Goal: Task Accomplishment & Management: Complete application form

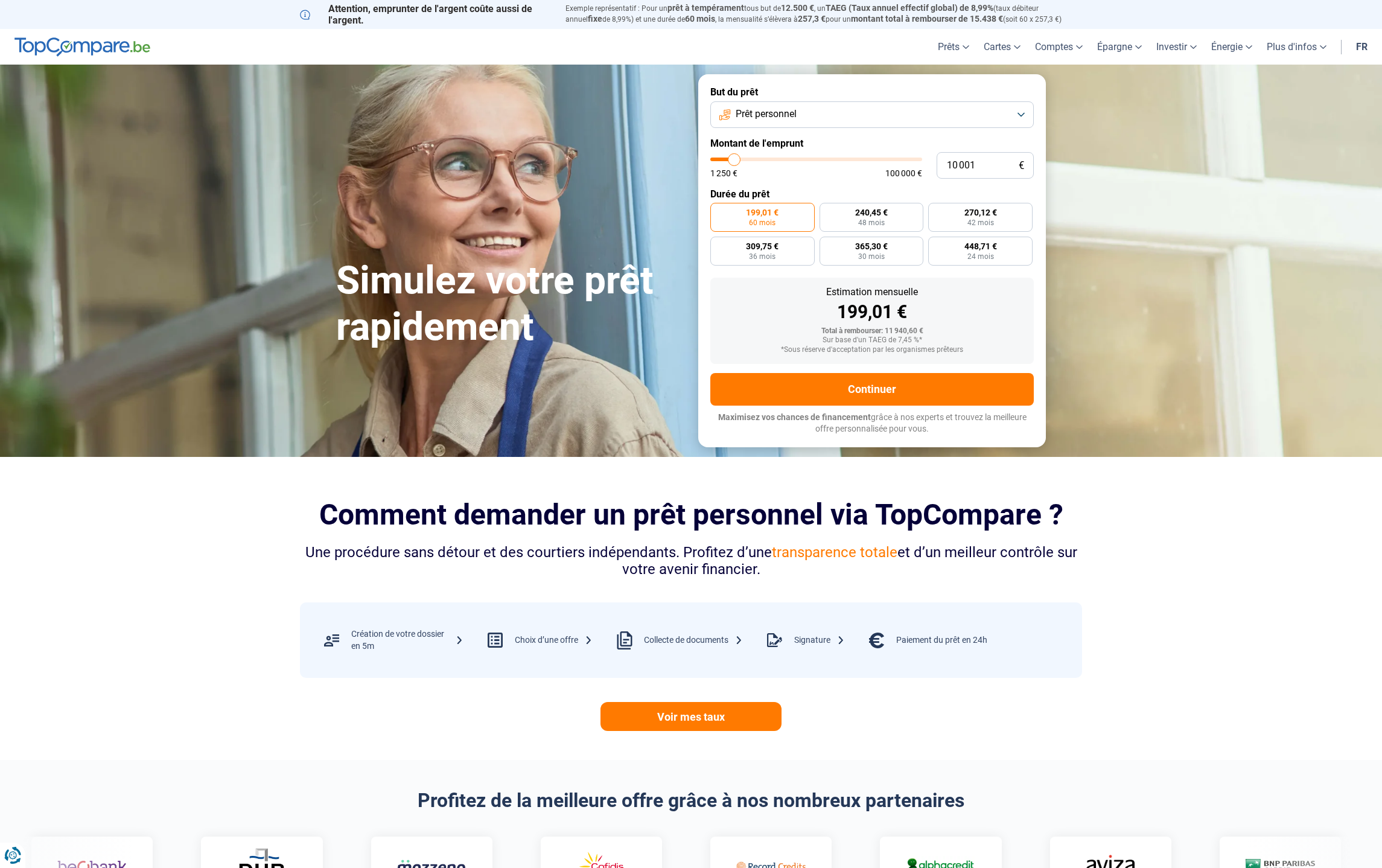
click at [767, 114] on span "Prêt personnel" at bounding box center [766, 114] width 61 height 13
click at [763, 216] on span "Prêt travaux" at bounding box center [760, 219] width 51 height 13
type input "9 250"
type input "9250"
type input "9 500"
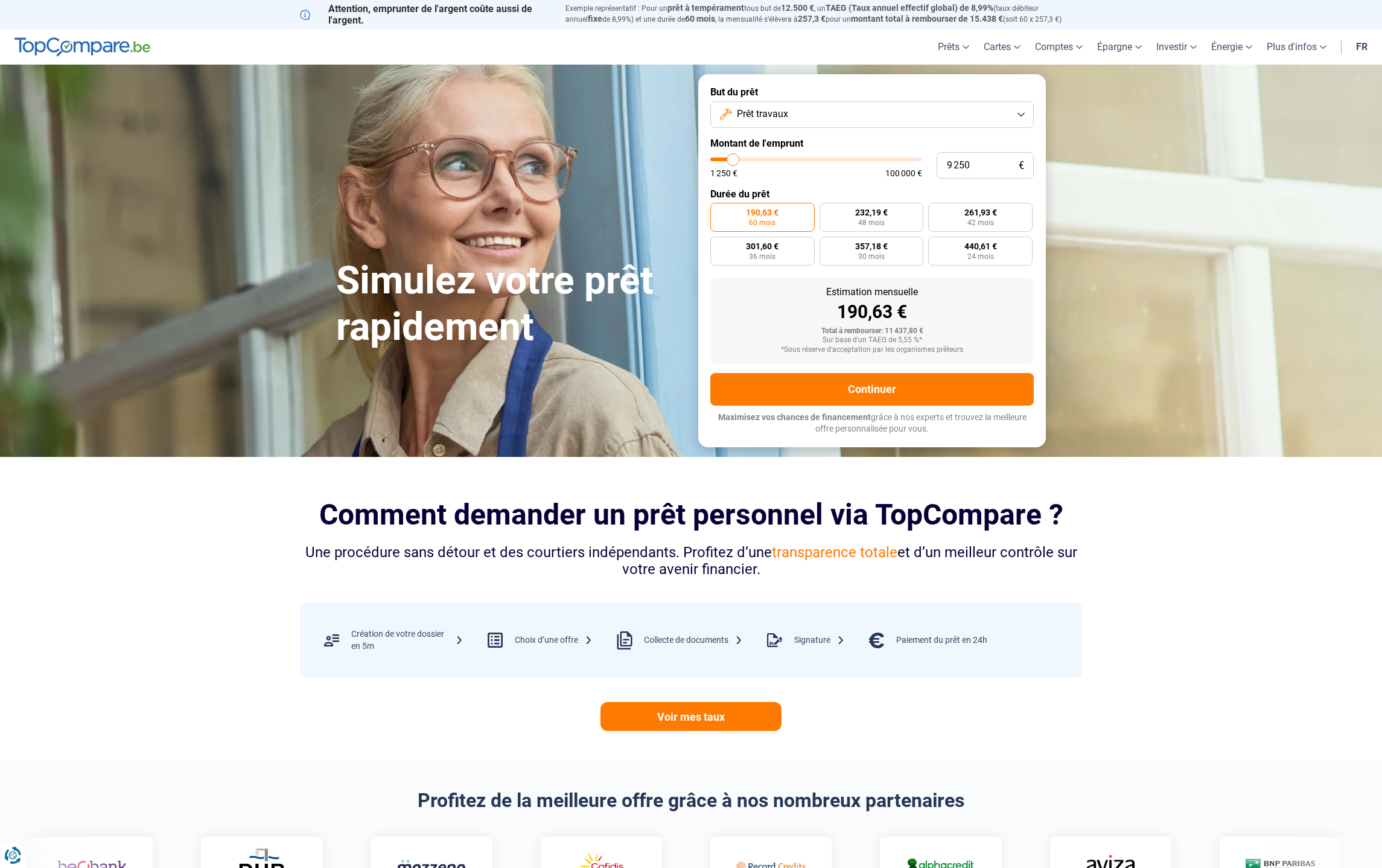
type input "9500"
type input "9 750"
type input "9750"
type input "10 500"
type input "10500"
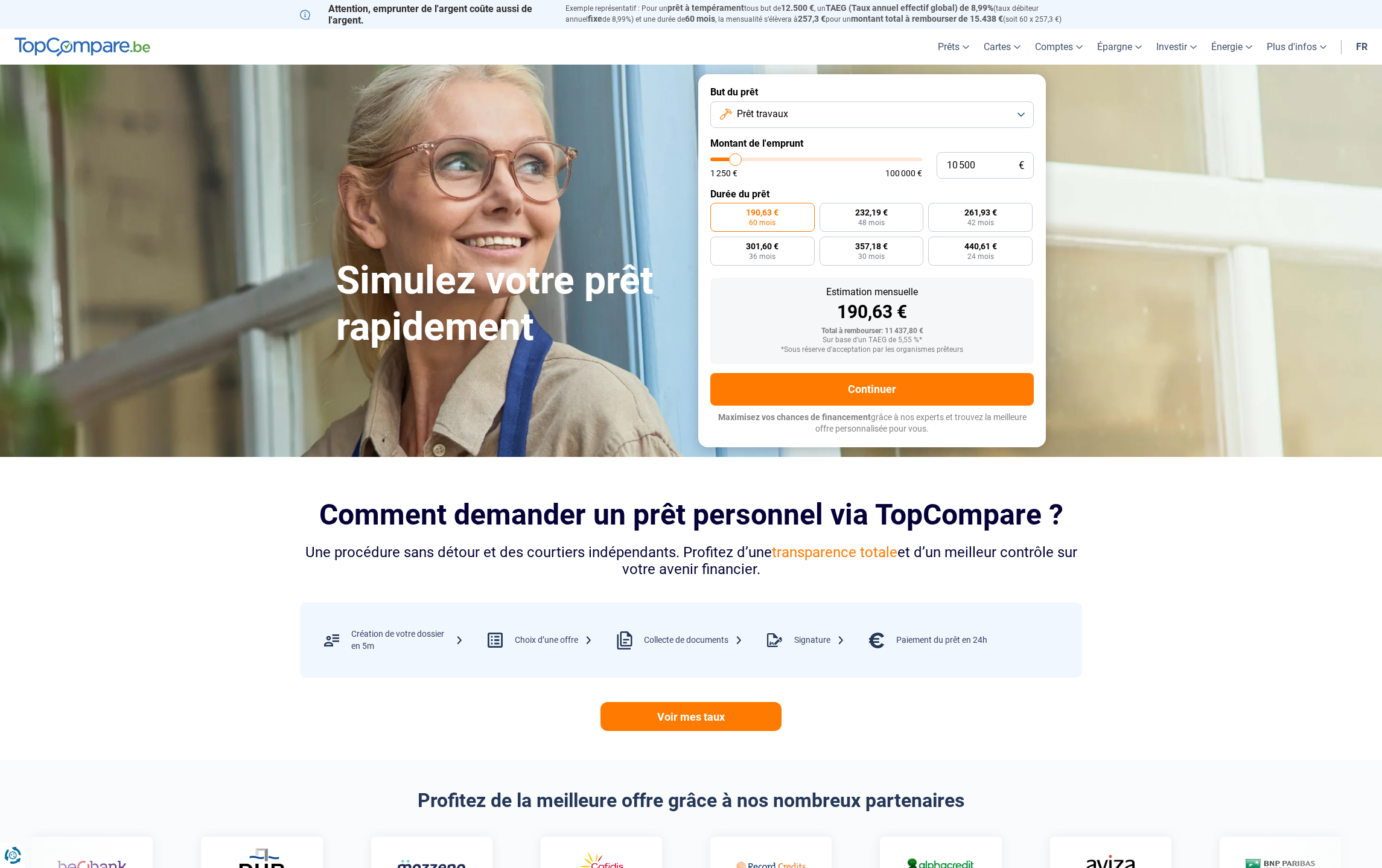
type input "10 750"
type input "10750"
type input "11 250"
type input "11250"
type input "12 250"
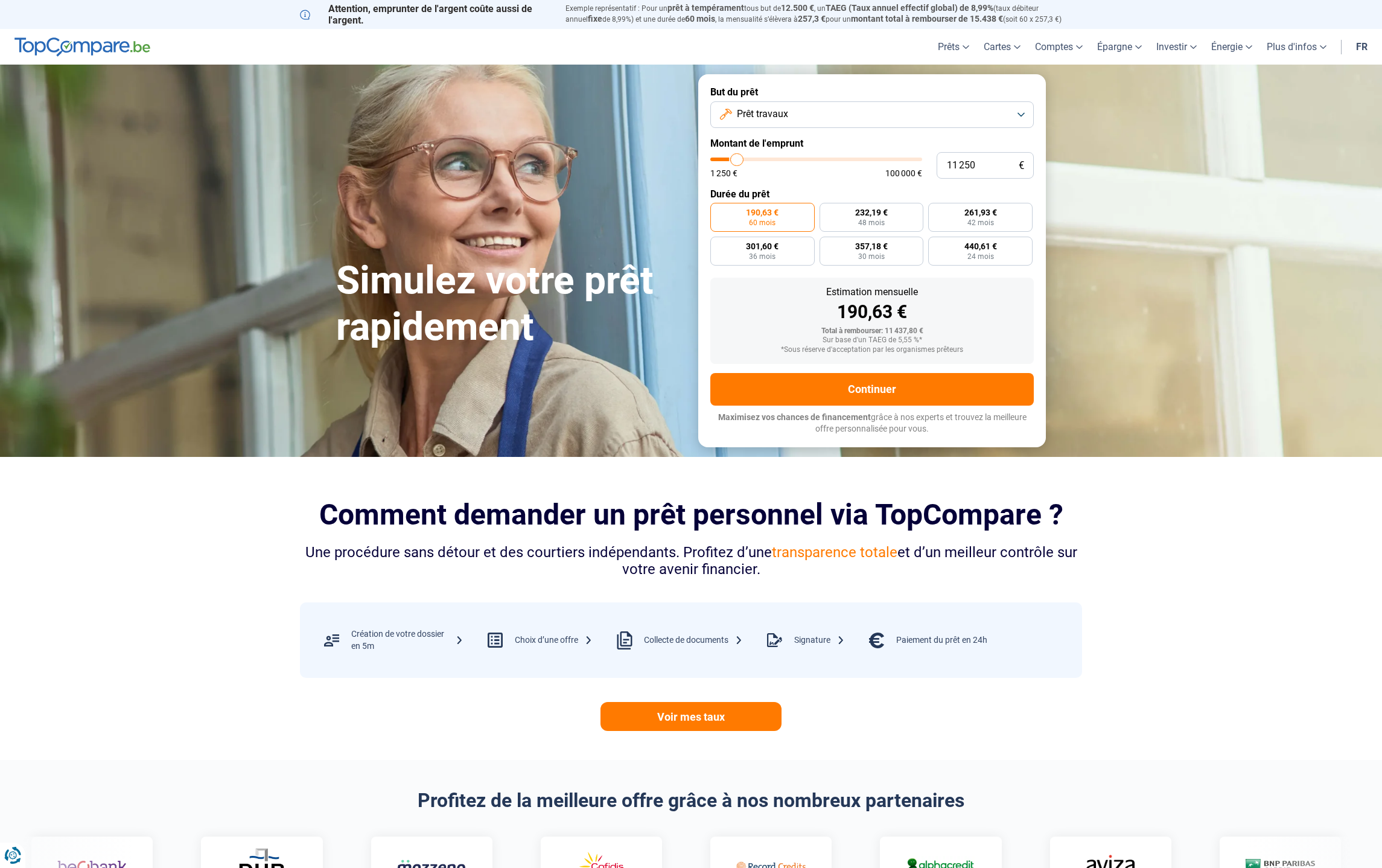
type input "12250"
type input "12 500"
type input "12500"
type input "13 500"
type input "13500"
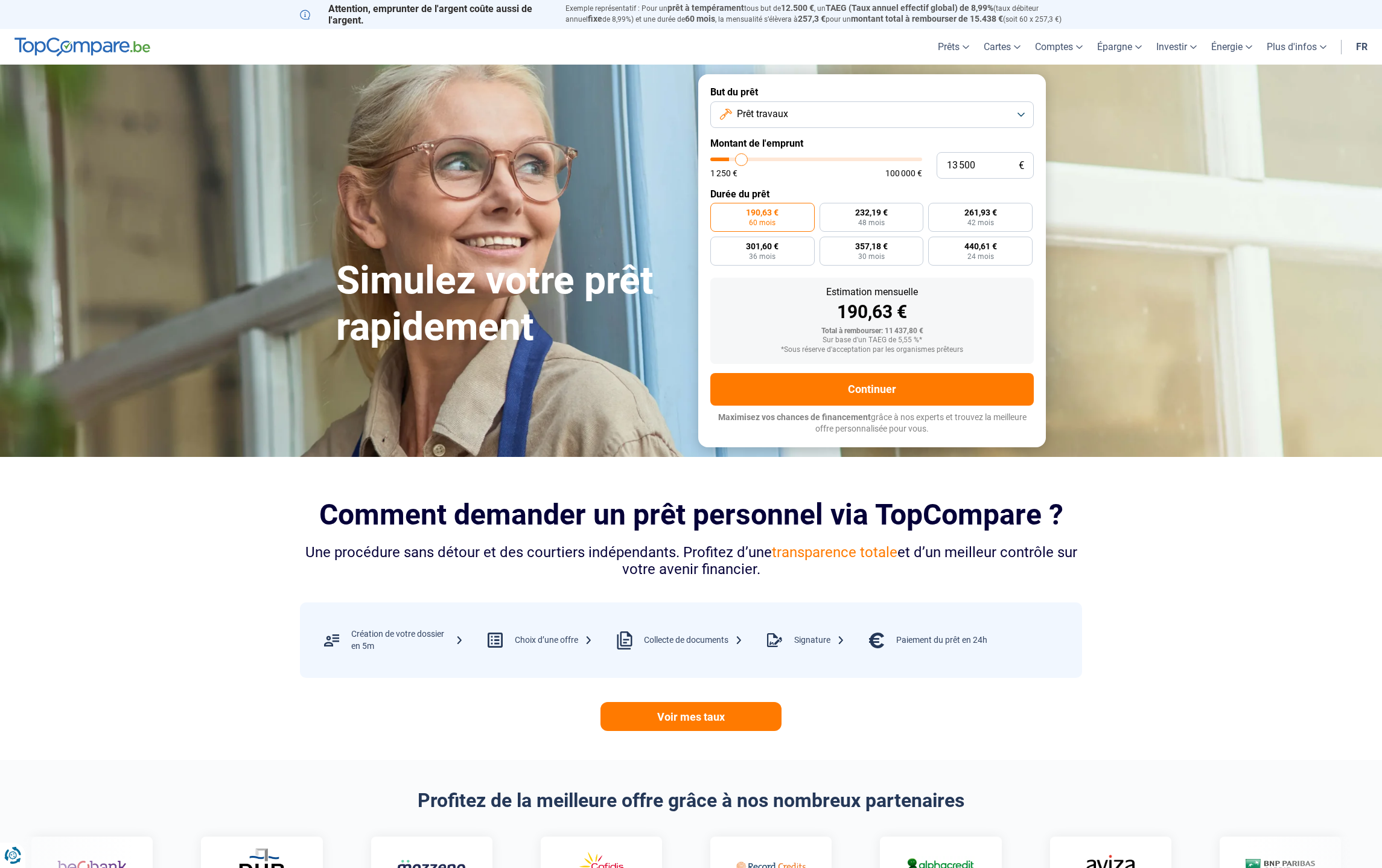
type input "14 000"
type input "14000"
type input "15 000"
type input "15000"
type input "15 500"
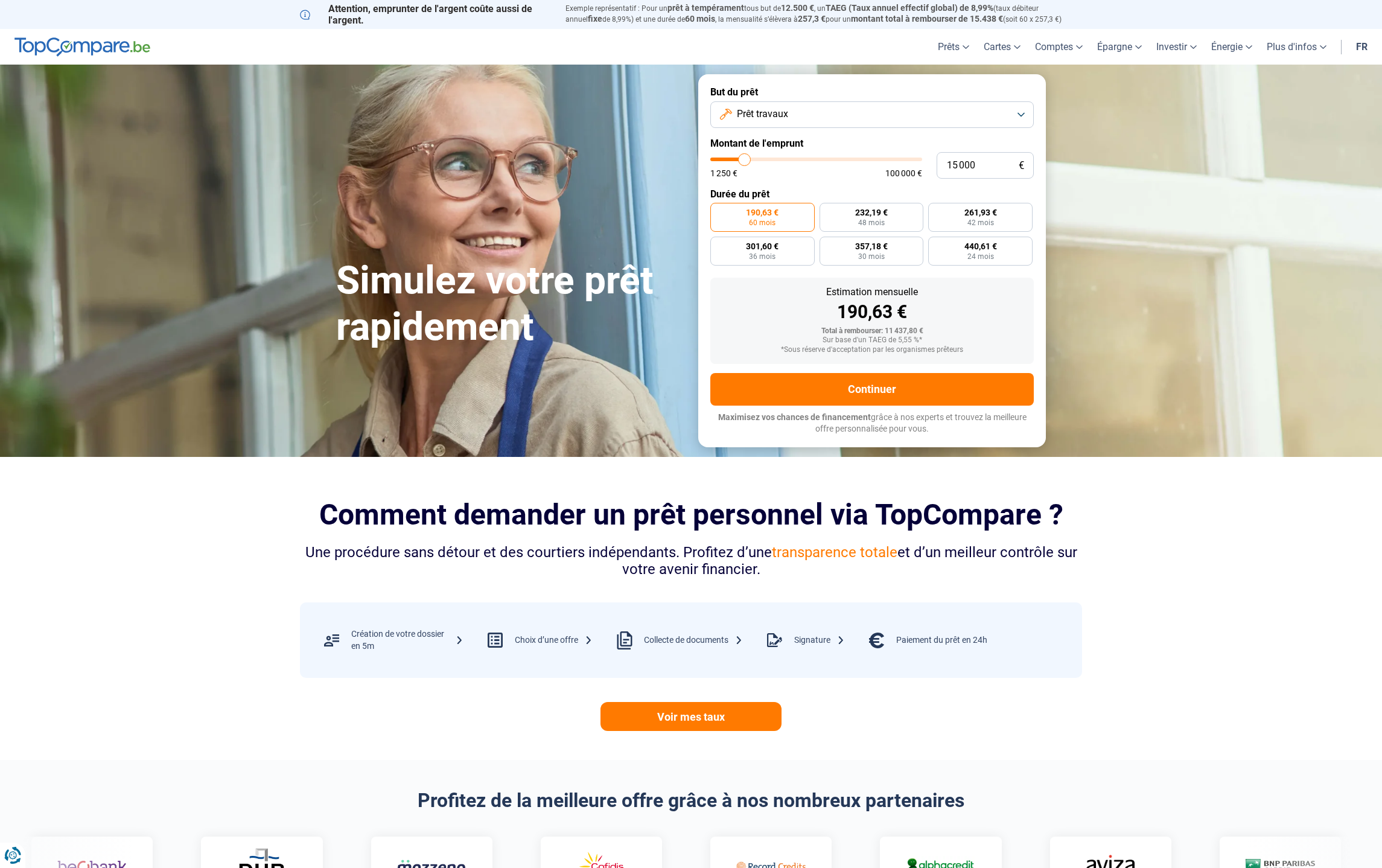
type input "15500"
type input "16 250"
type input "16250"
type input "17 000"
type input "17000"
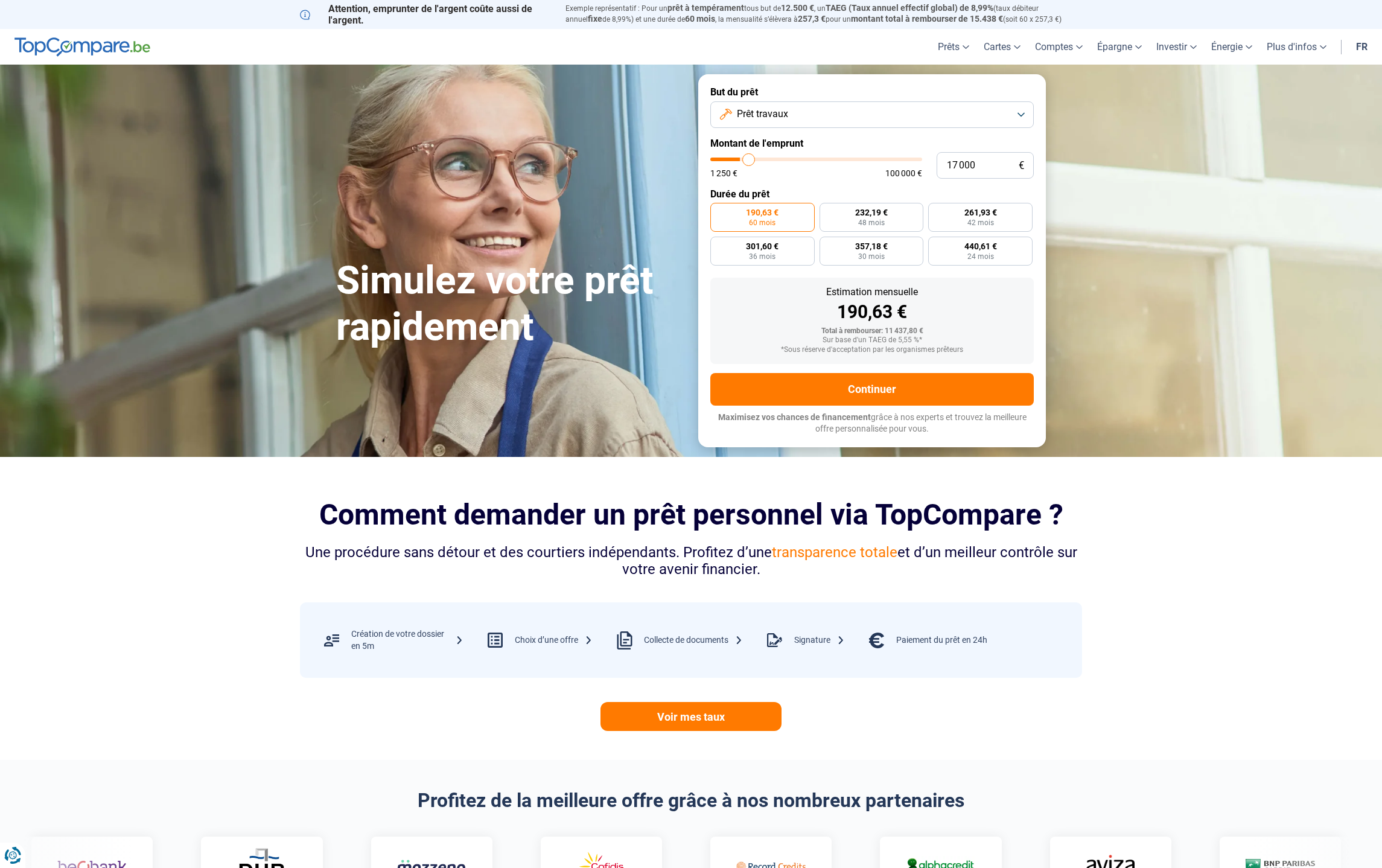
type input "18 000"
type input "18000"
type input "18 500"
type input "18500"
type input "19 750"
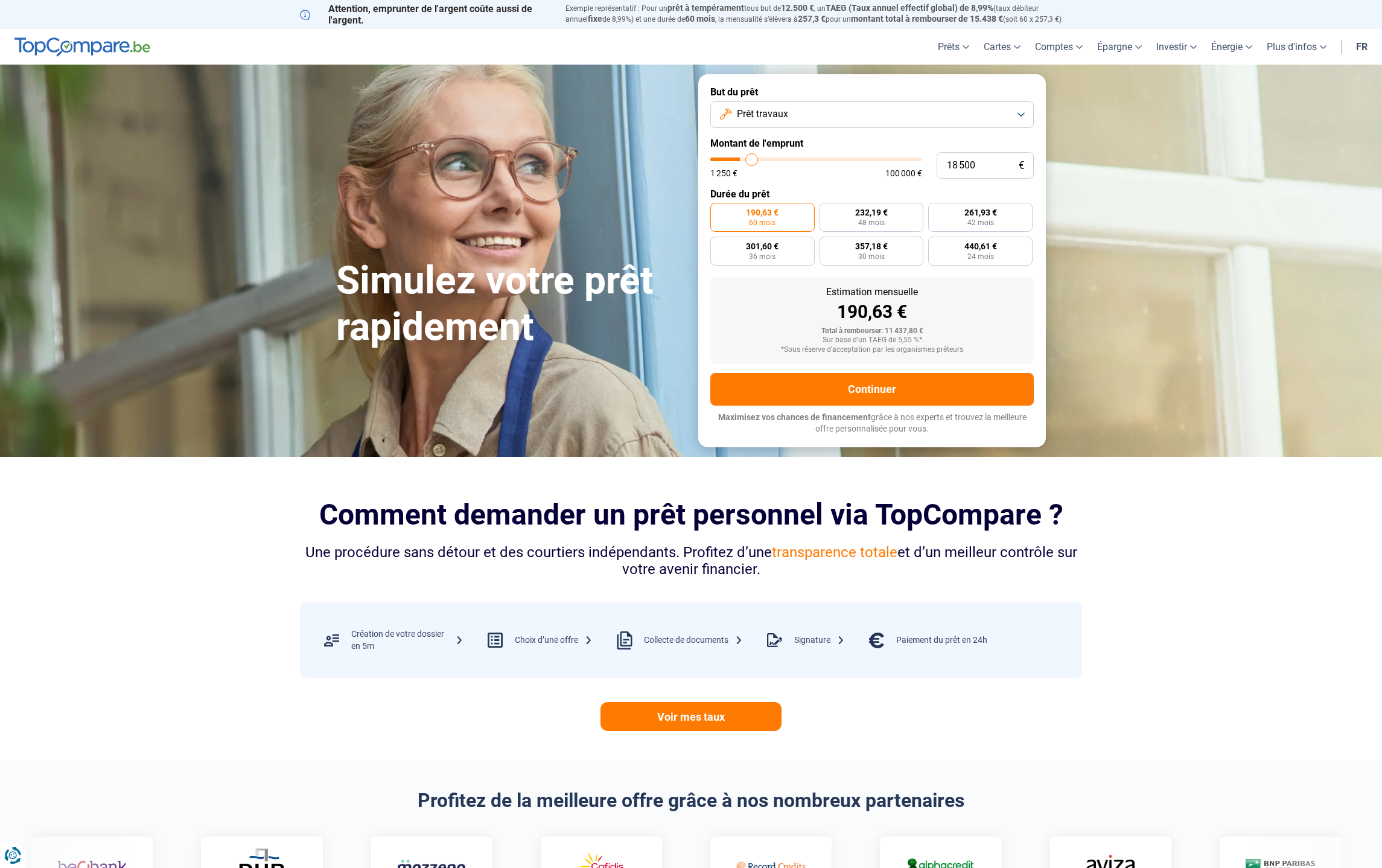
type input "19750"
type input "20 500"
type input "20500"
type input "20 750"
type input "20750"
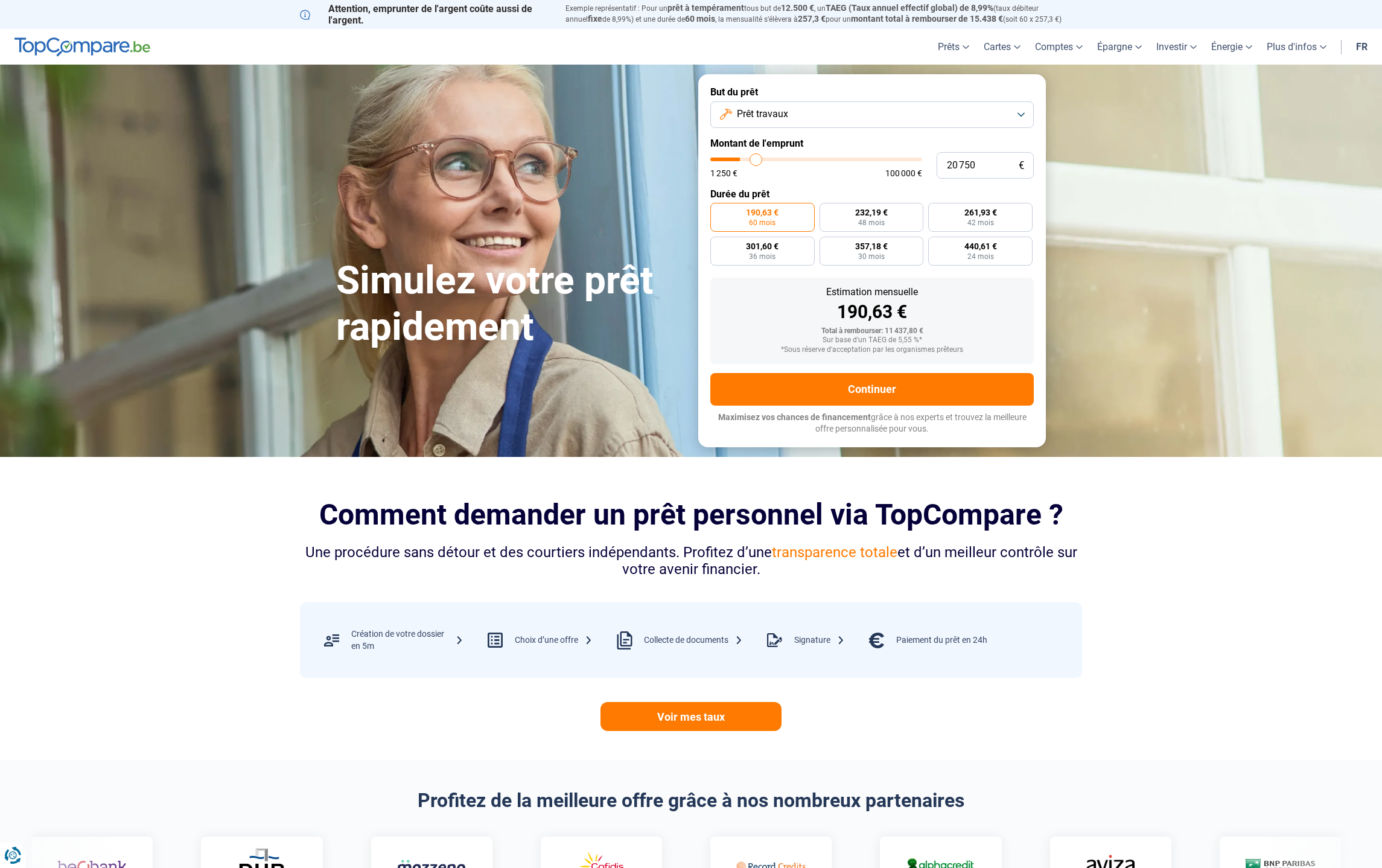
type input "21 250"
type input "21250"
type input "21 500"
type input "21500"
type input "22 000"
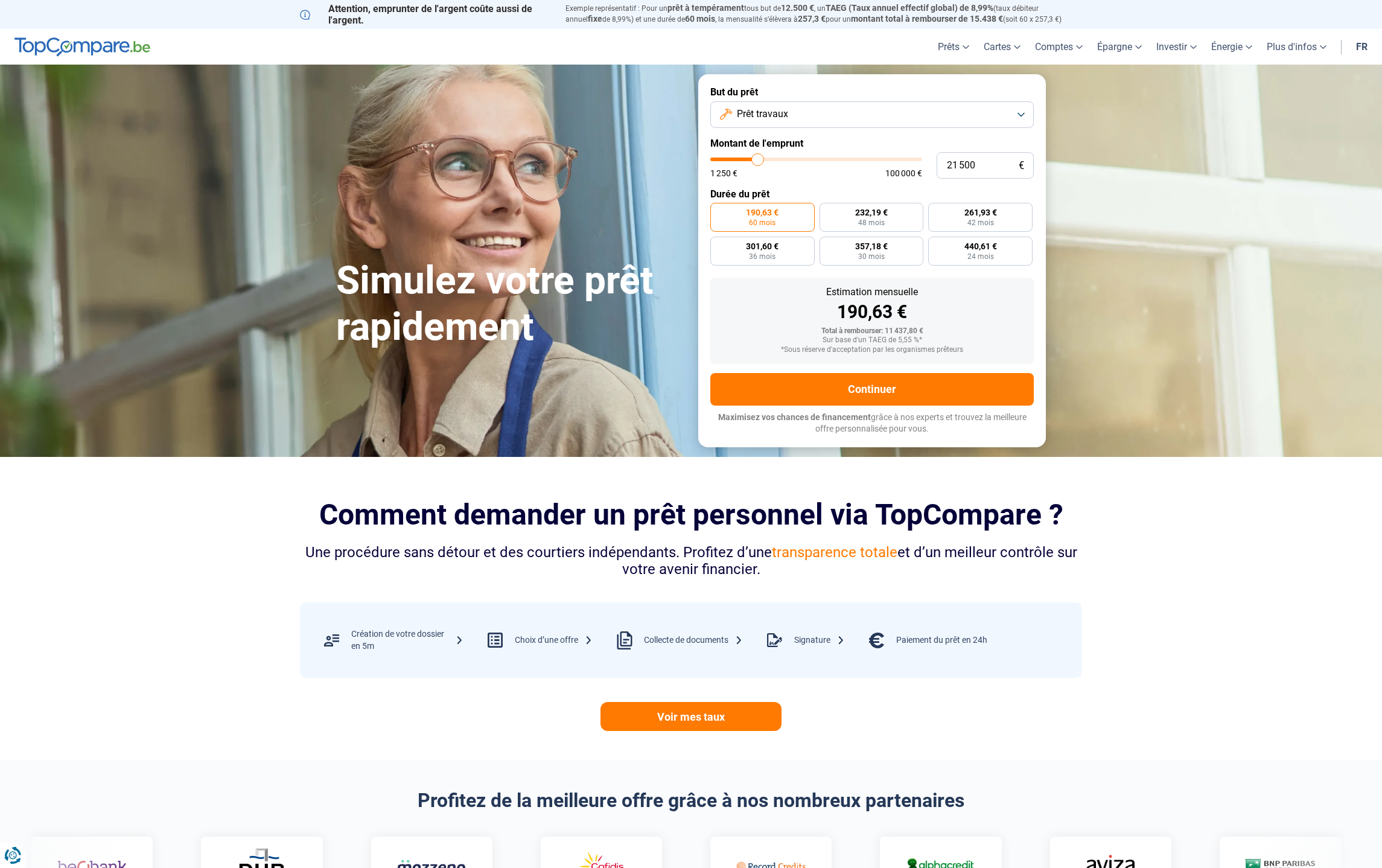
type input "22000"
type input "22 250"
type input "22250"
type input "22 500"
type input "22500"
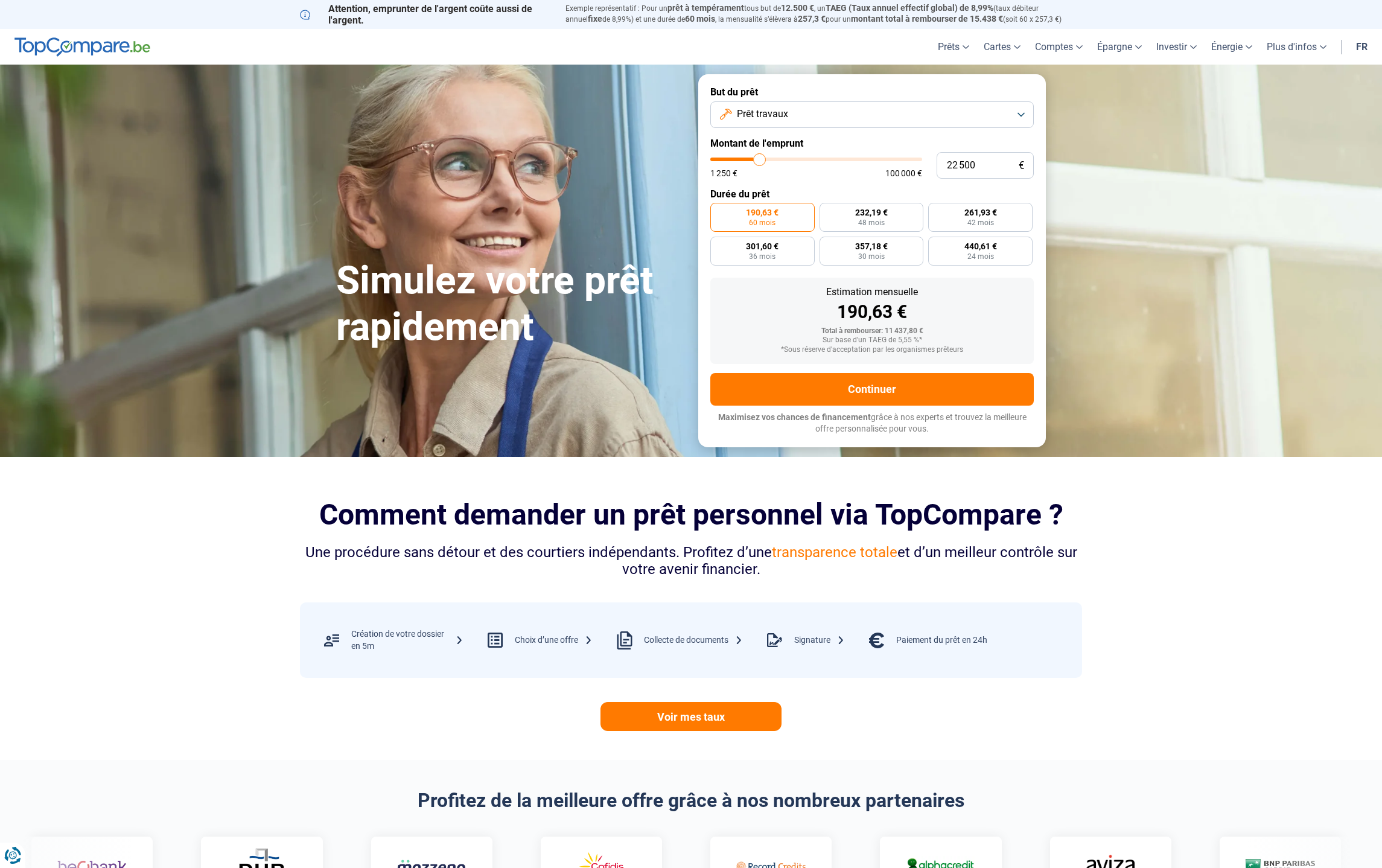
type input "22 750"
type input "22750"
type input "23 000"
type input "23000"
type input "23 500"
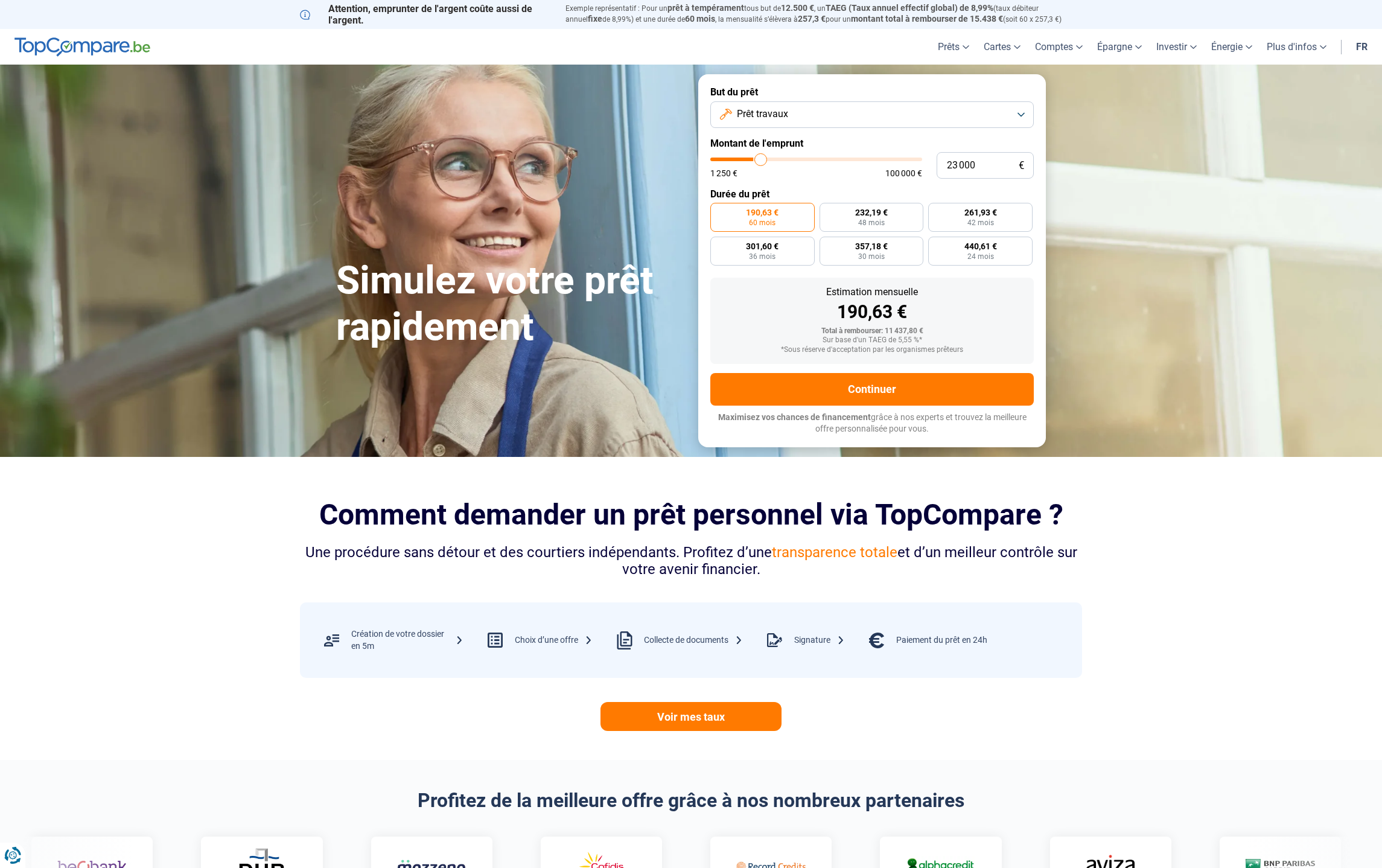
type input "23500"
type input "23 750"
type input "23750"
type input "24 000"
type input "24000"
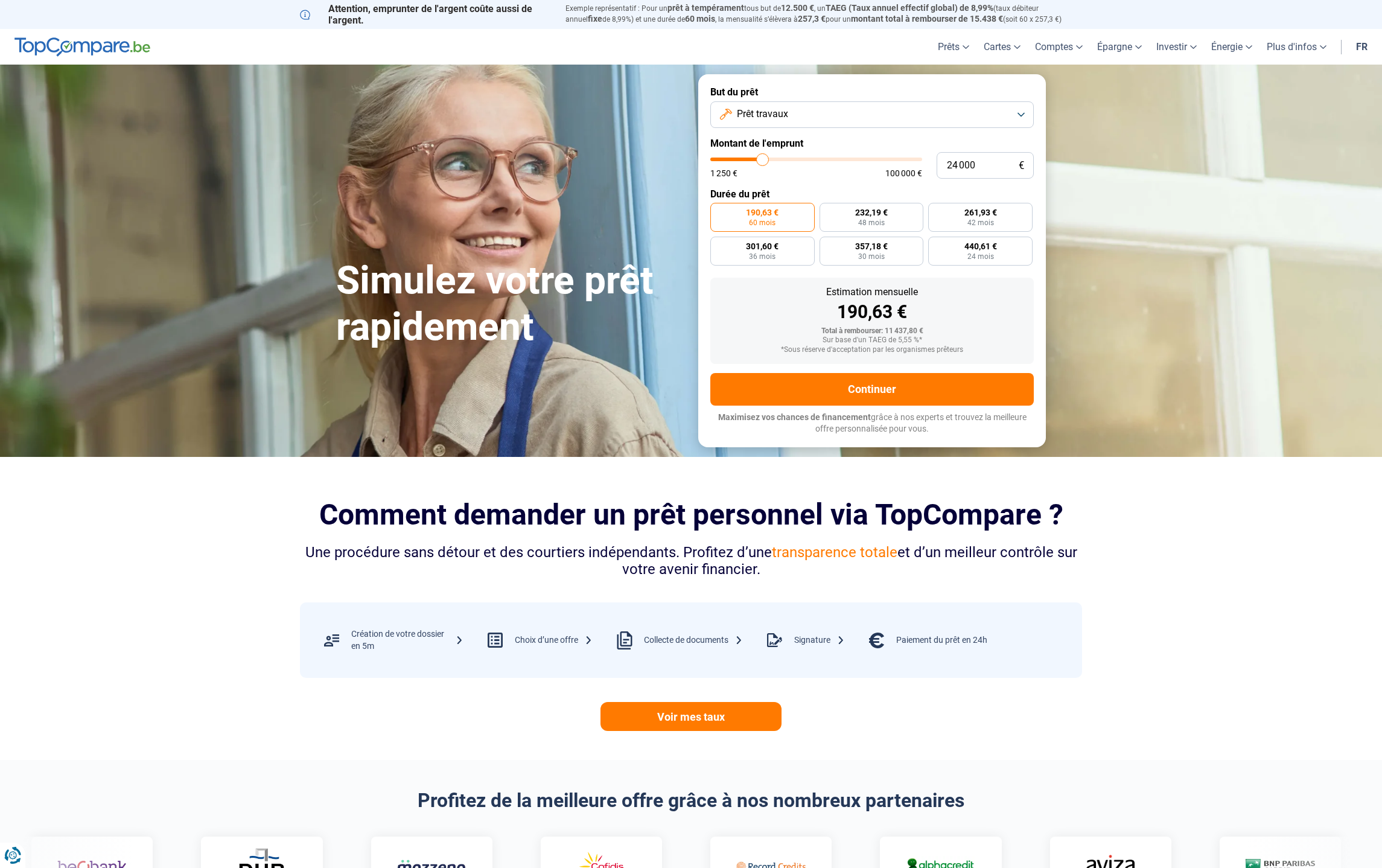
type input "24 250"
type input "24250"
type input "24 500"
type input "24500"
type input "25 000"
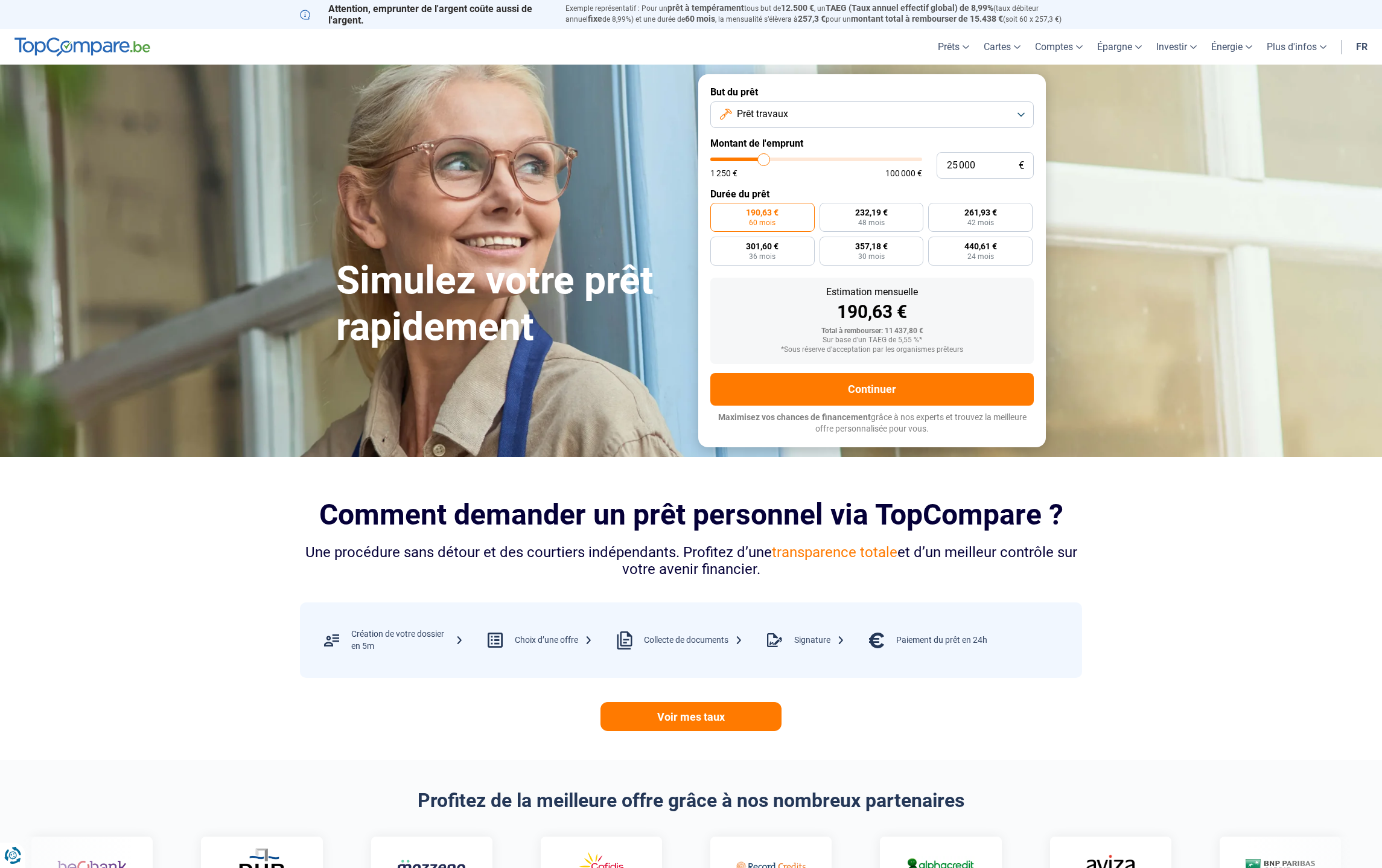
type input "25000"
type input "25 250"
type input "25250"
type input "25 500"
type input "25500"
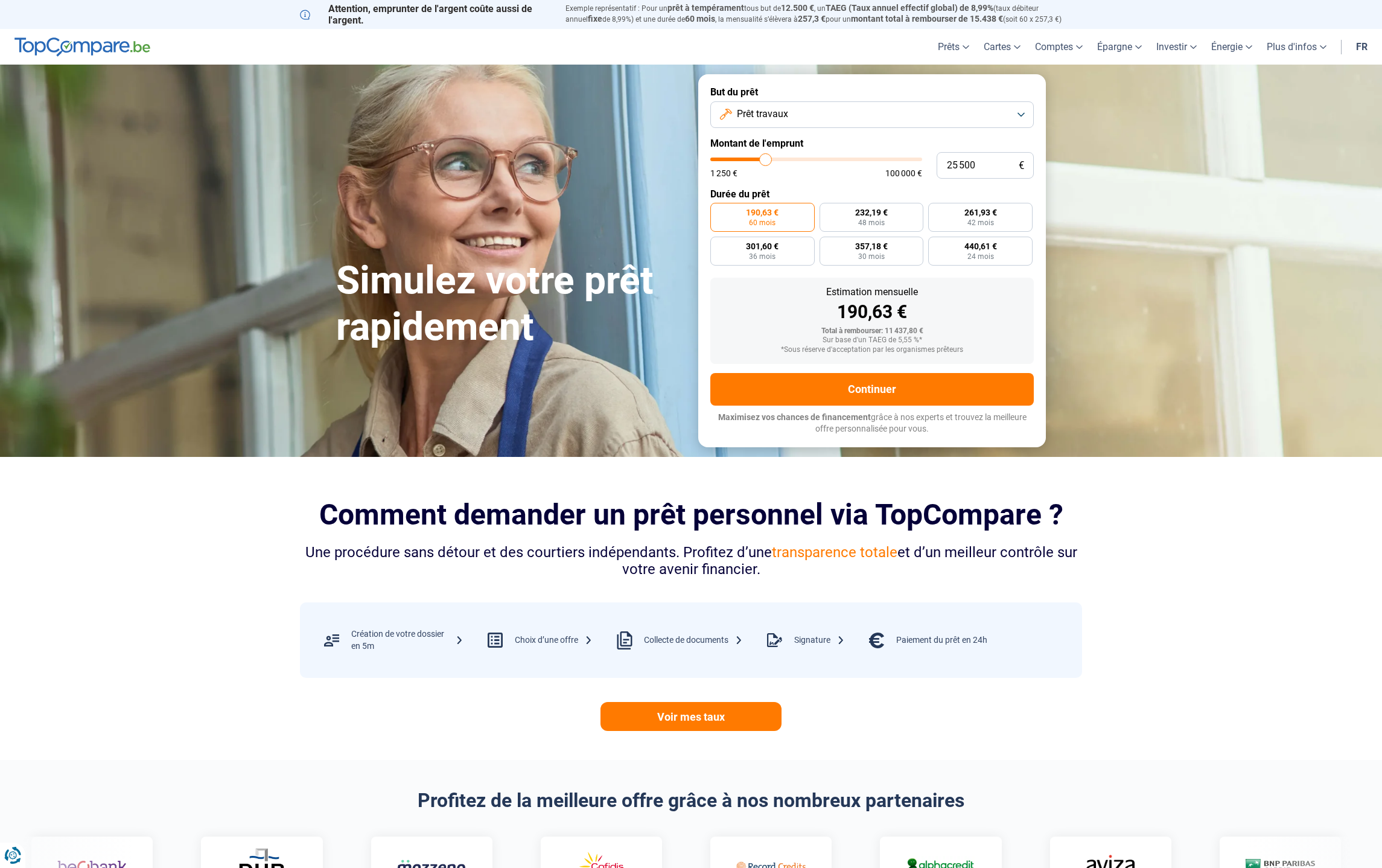
type input "25 750"
type input "25750"
type input "26 000"
type input "26000"
type input "26 500"
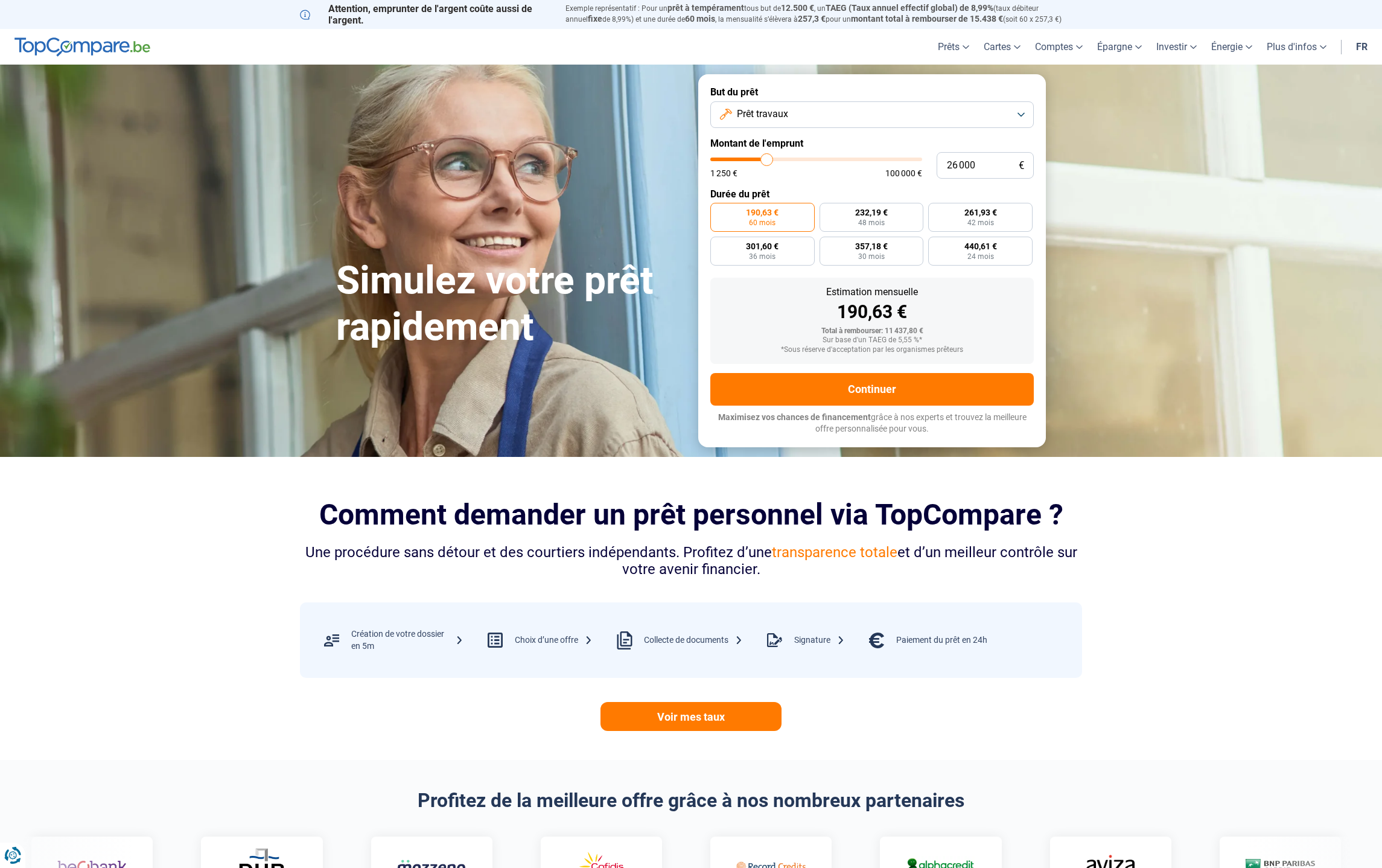
type input "26500"
type input "26 750"
type input "26750"
type input "27 000"
type input "27000"
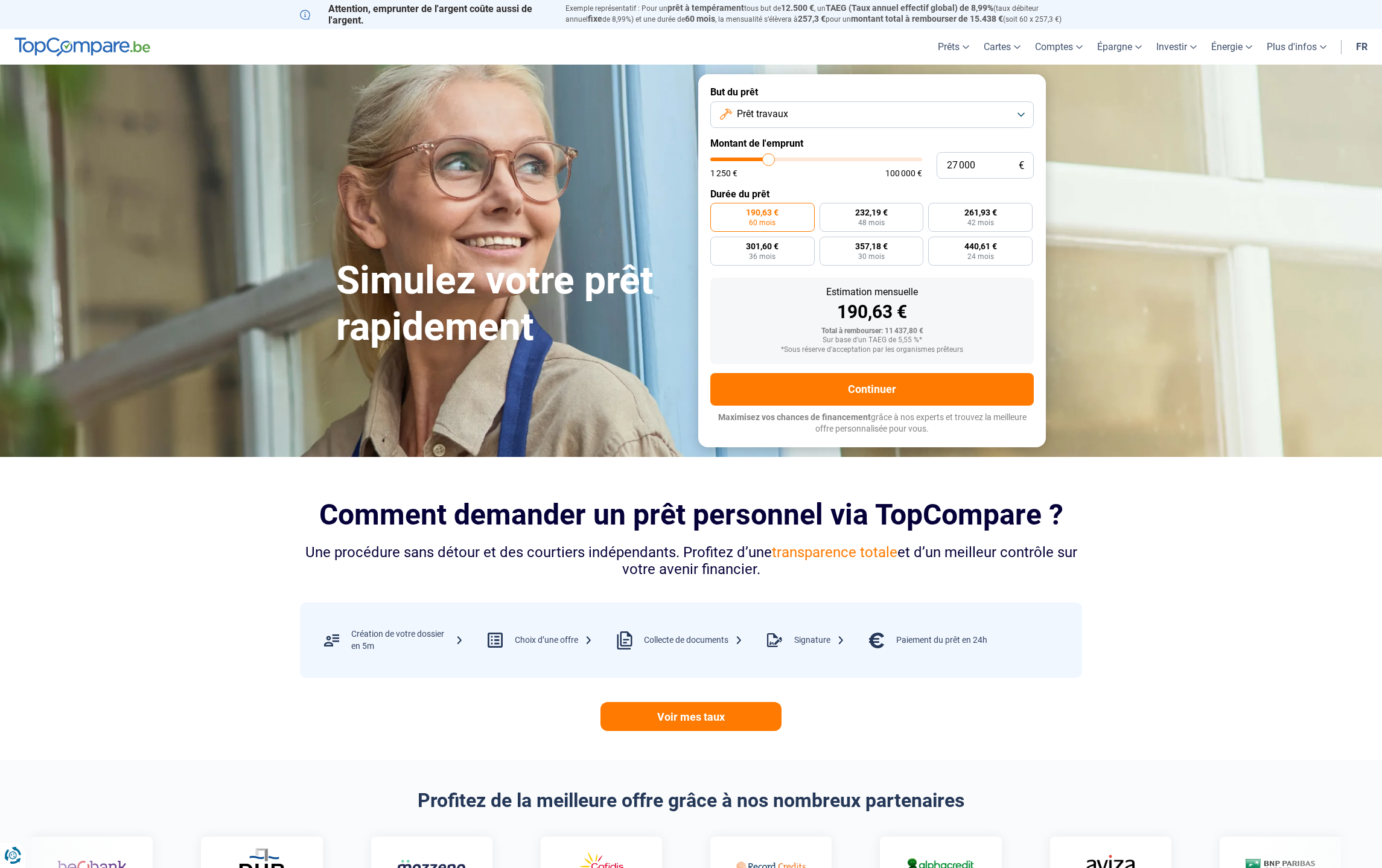
type input "27 250"
type input "27250"
type input "27 500"
type input "27500"
type input "28 000"
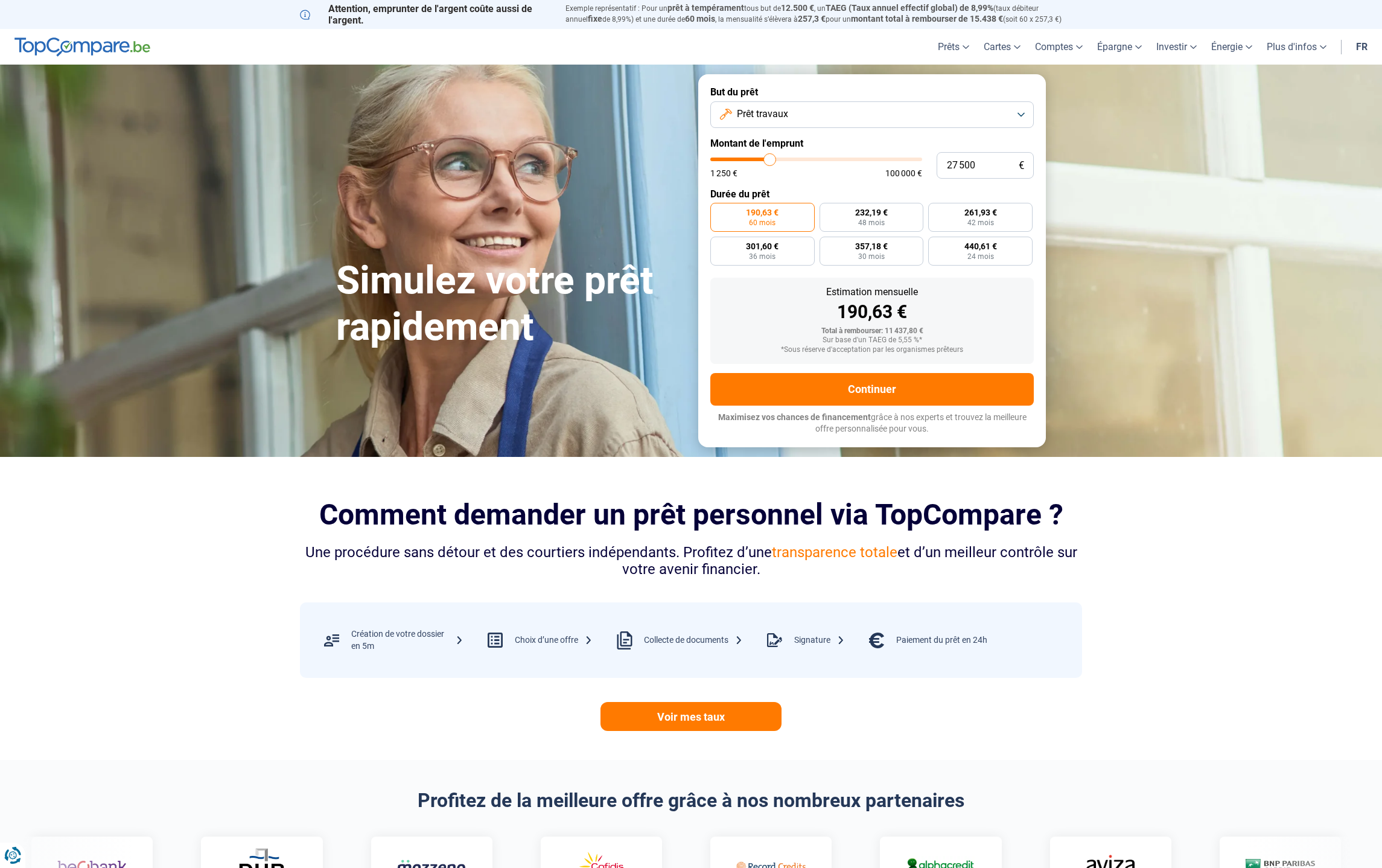
type input "28000"
type input "28 250"
type input "28250"
type input "28 500"
type input "28500"
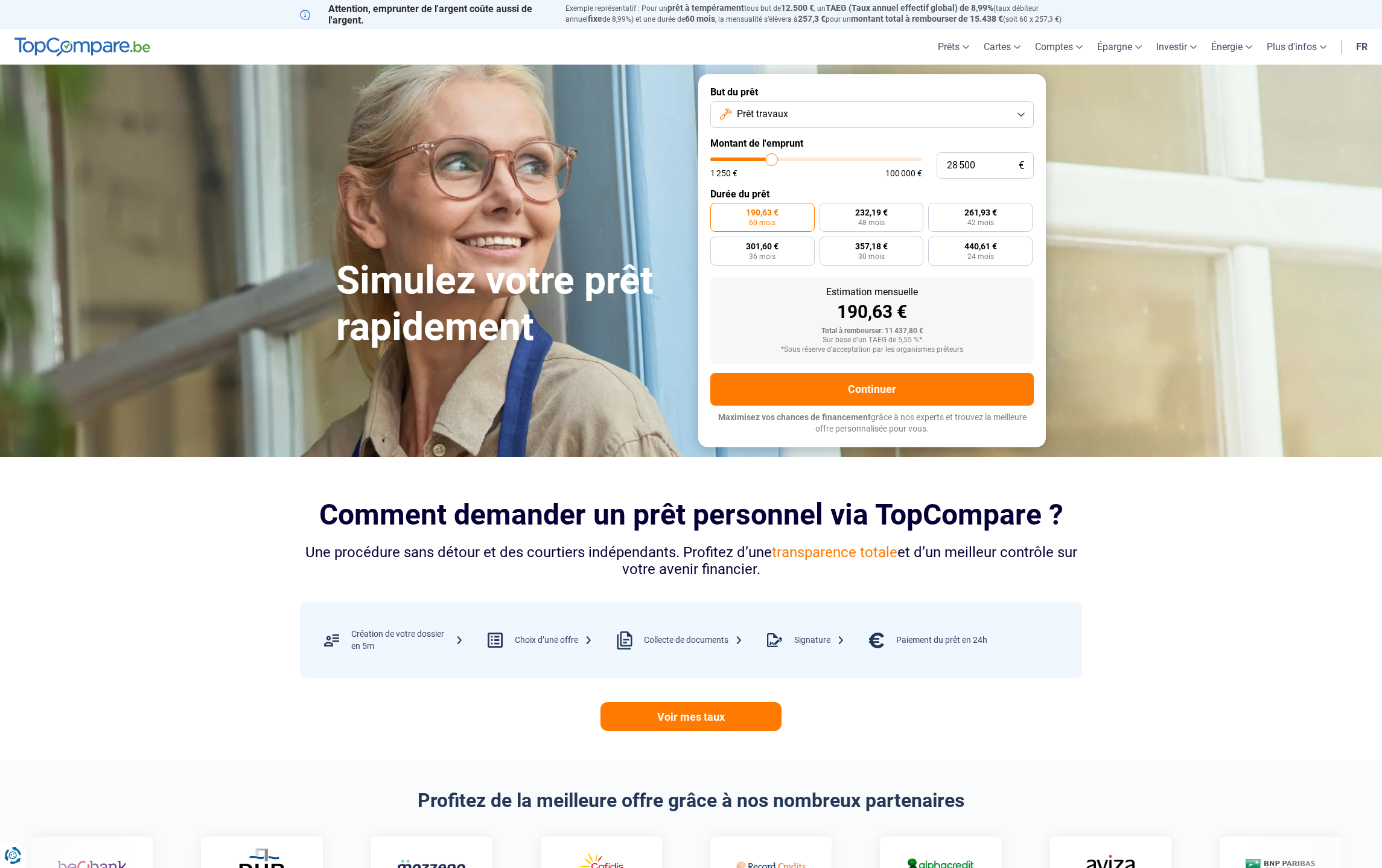
type input "28 750"
type input "28750"
type input "29 000"
type input "29000"
type input "29 500"
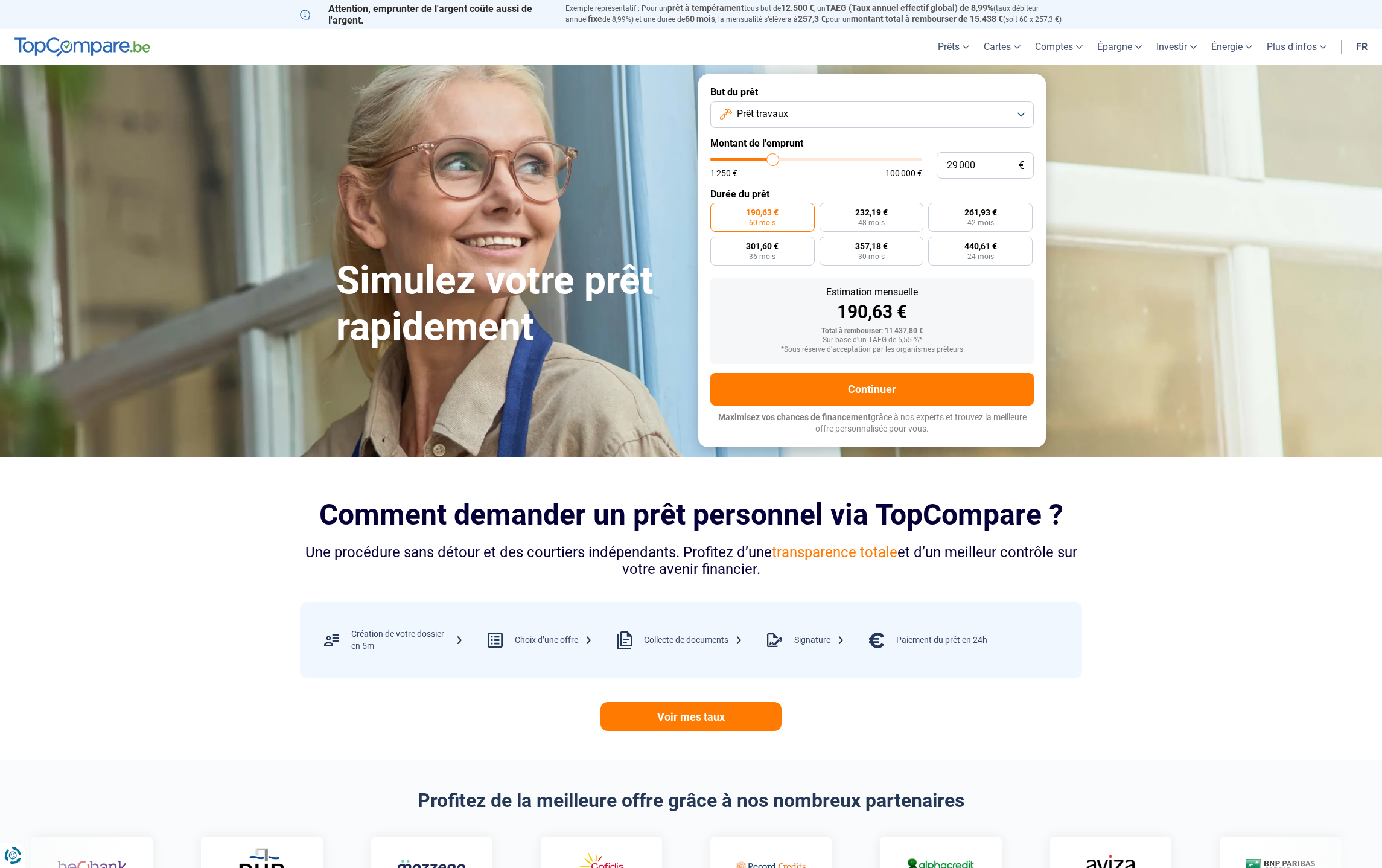
type input "29500"
type input "29 750"
type input "29750"
type input "30 000"
type input "30000"
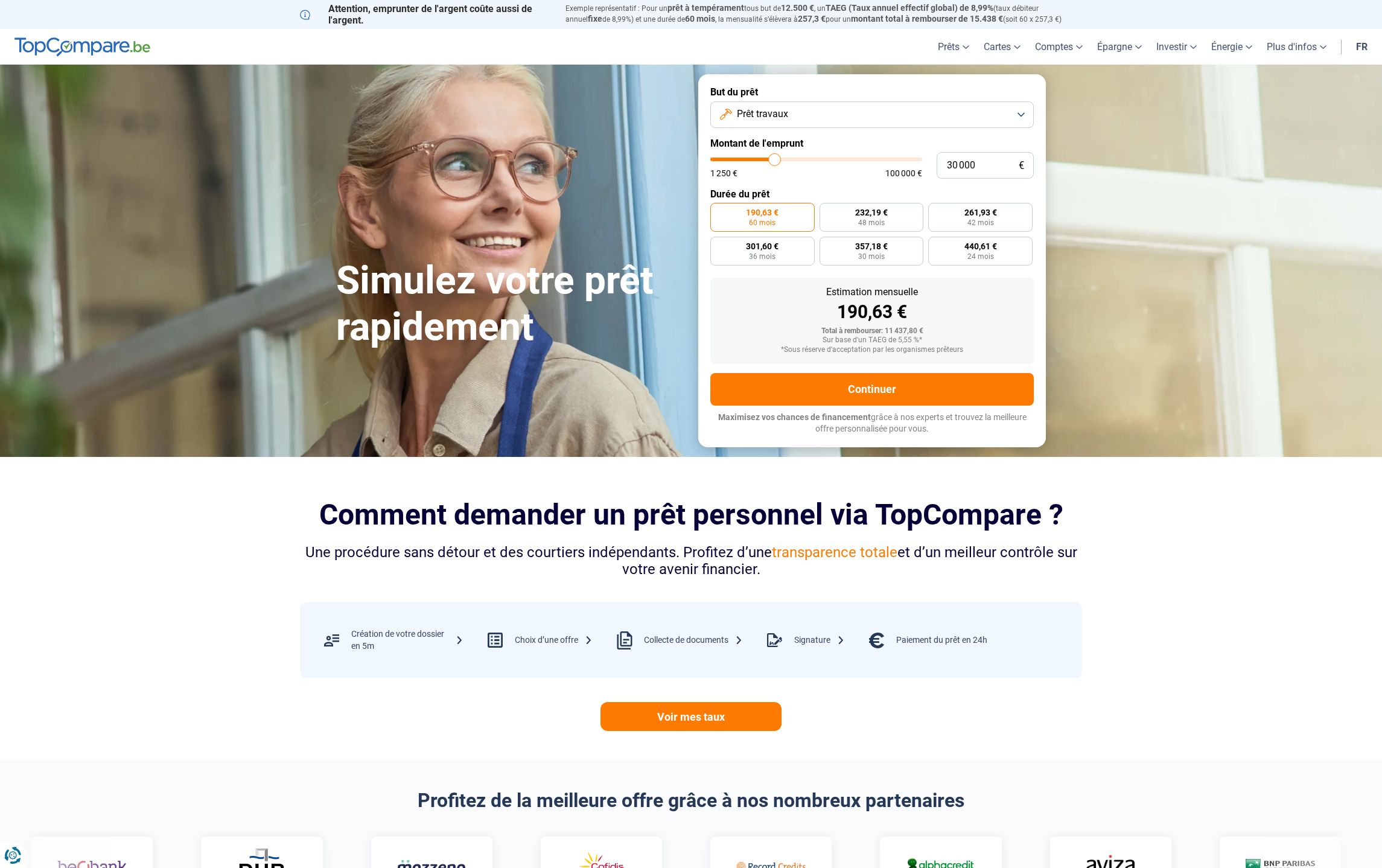
type input "30 250"
type input "30250"
type input "30 000"
type input "30000"
type input "29 750"
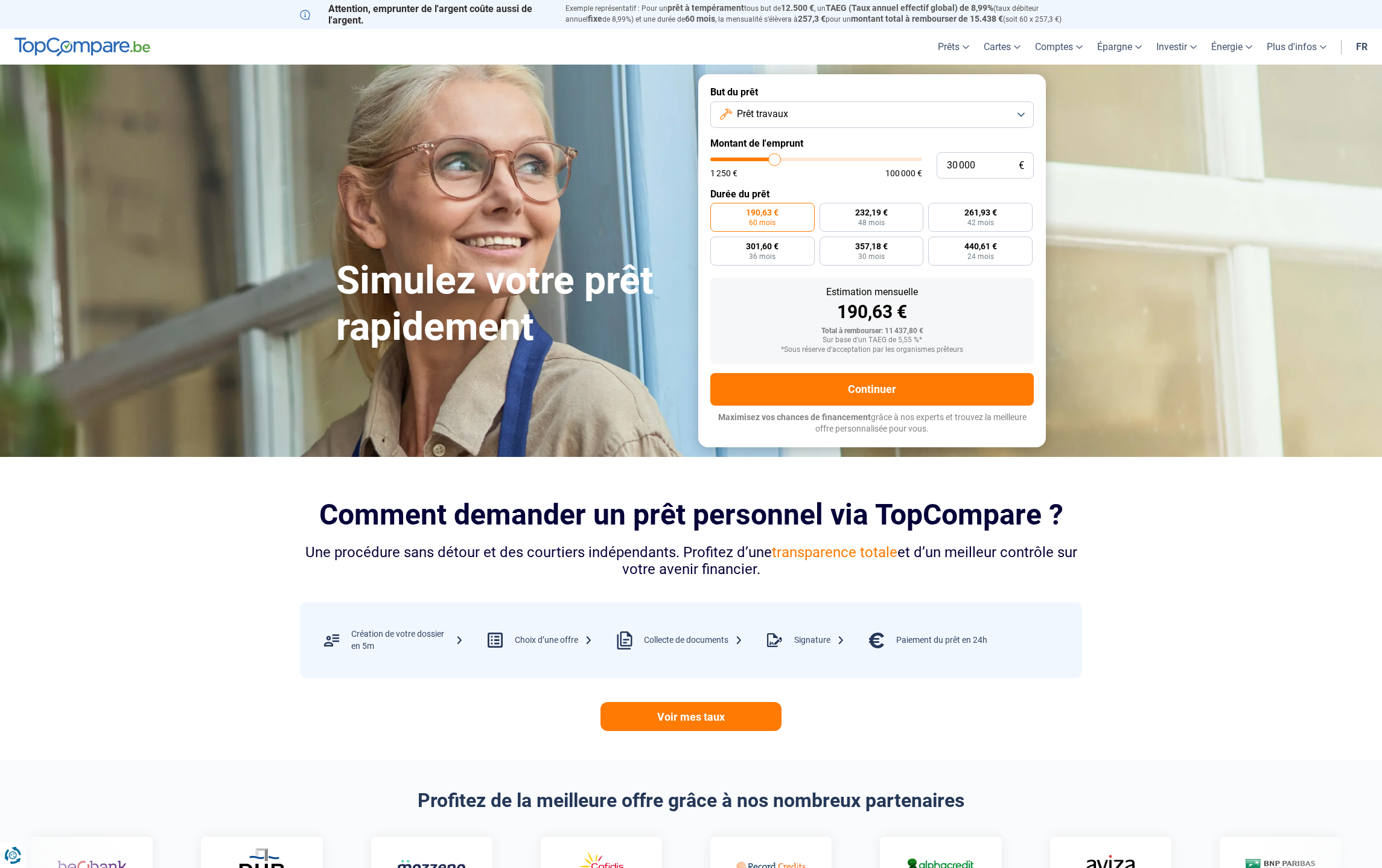
type input "29750"
type input "30 000"
drag, startPoint x: 733, startPoint y: 159, endPoint x: 775, endPoint y: 160, distance: 42.0
type input "30000"
click at [775, 160] on input "range" at bounding box center [816, 159] width 212 height 4
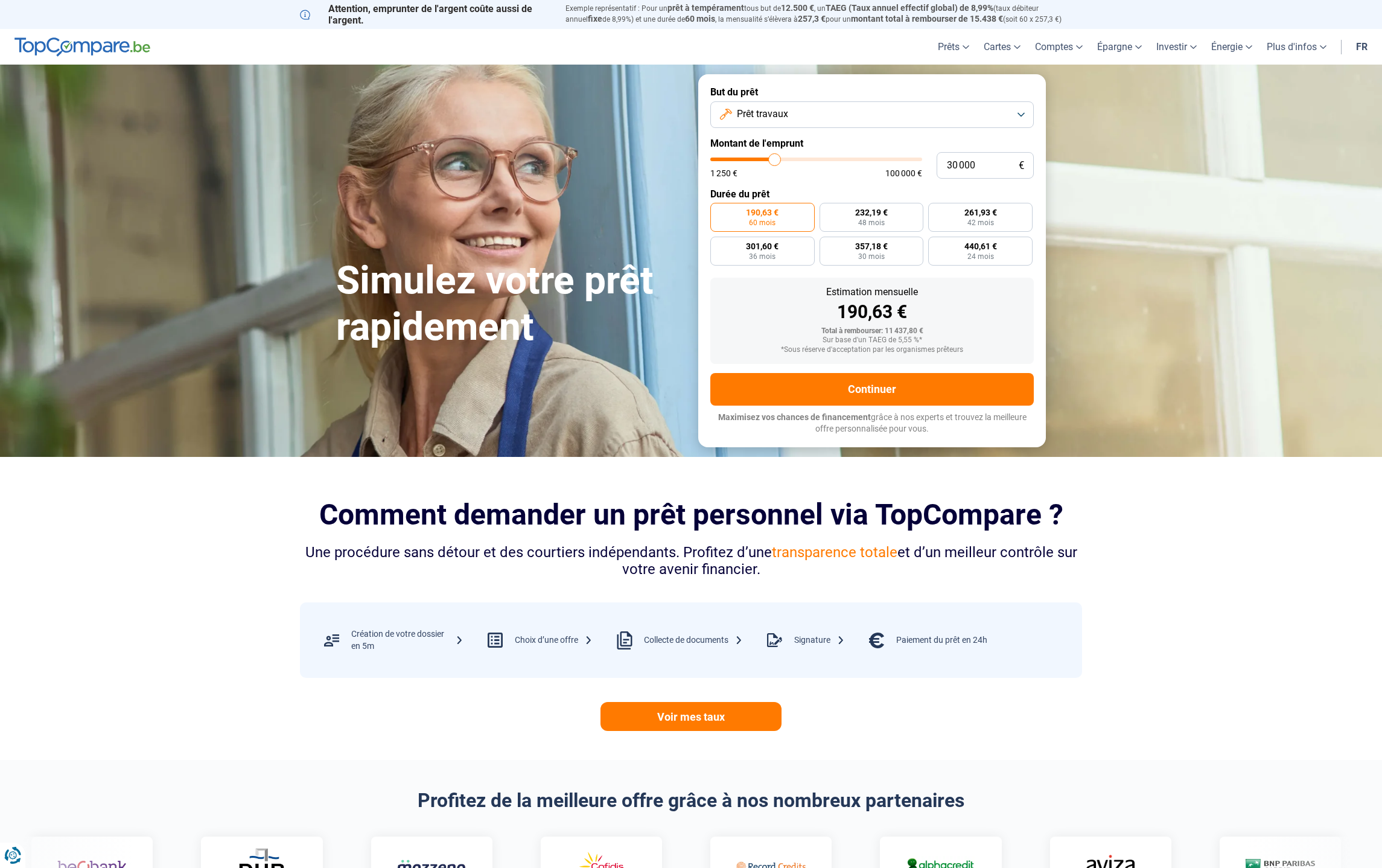
radio input "false"
click at [740, 218] on label "324,30 € 120 mois" at bounding box center [740, 217] width 60 height 29
click at [718, 211] on input "324,30 € 120 mois" at bounding box center [714, 206] width 8 height 8
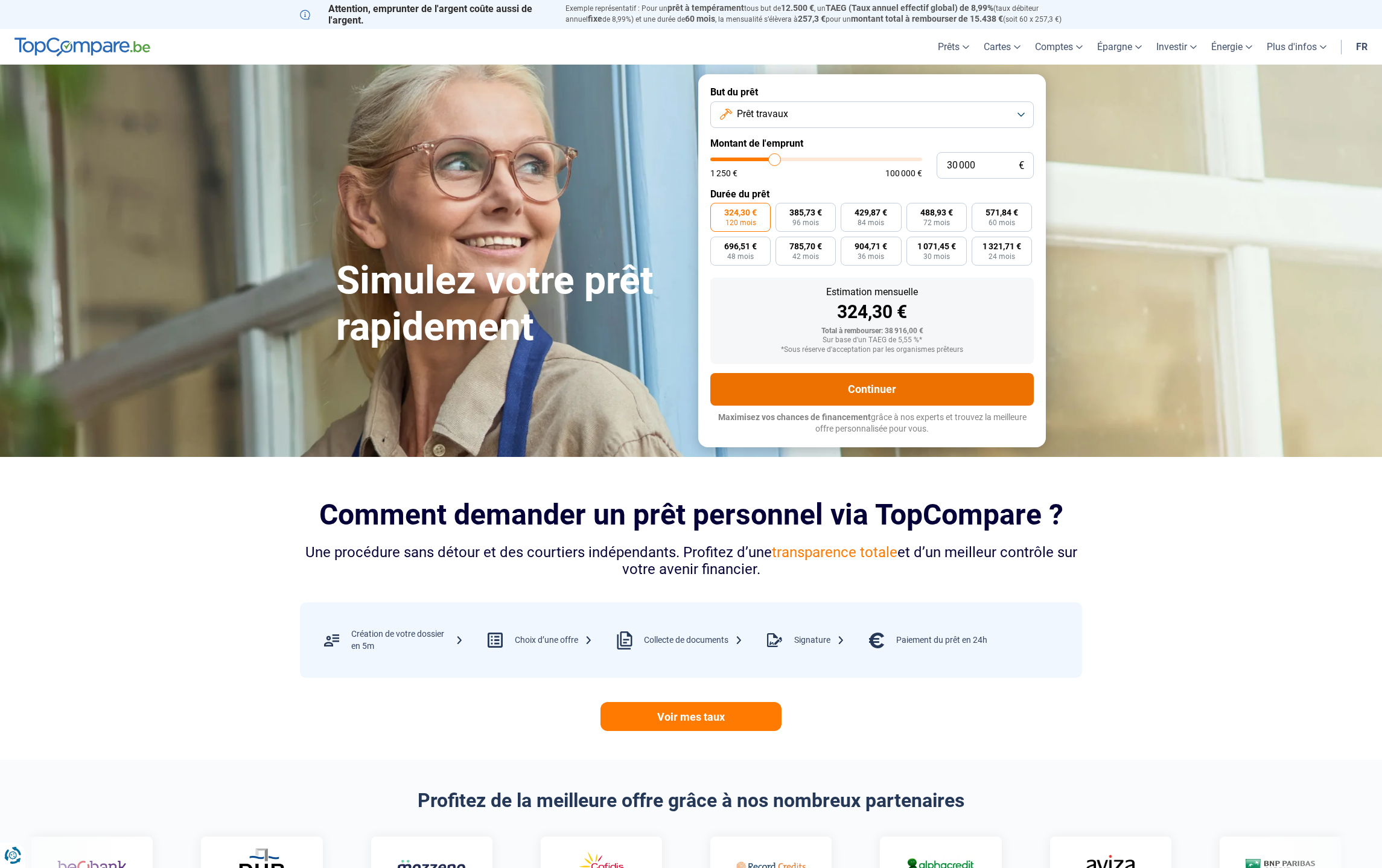
click at [864, 387] on button "Continuer" at bounding box center [872, 389] width 324 height 33
